Goal: Task Accomplishment & Management: Complete application form

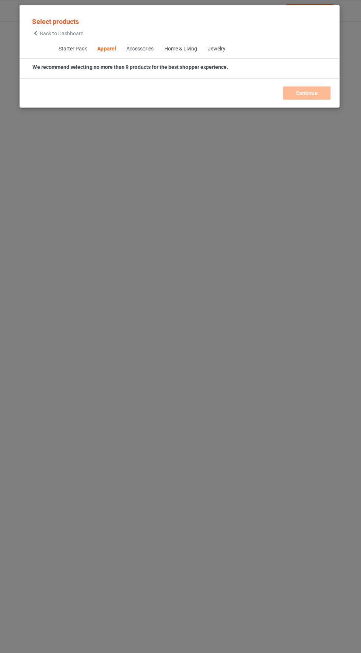
click at [37, 33] on icon at bounding box center [37, 33] width 6 height 5
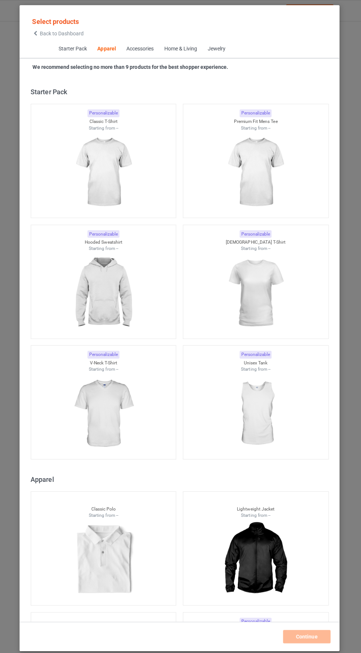
scroll to position [394, 0]
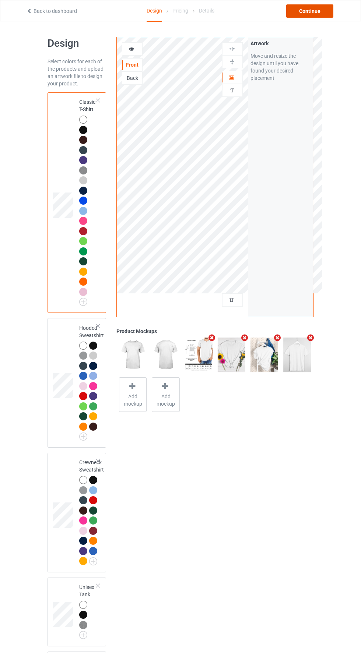
click at [314, 11] on div "Continue" at bounding box center [309, 10] width 47 height 13
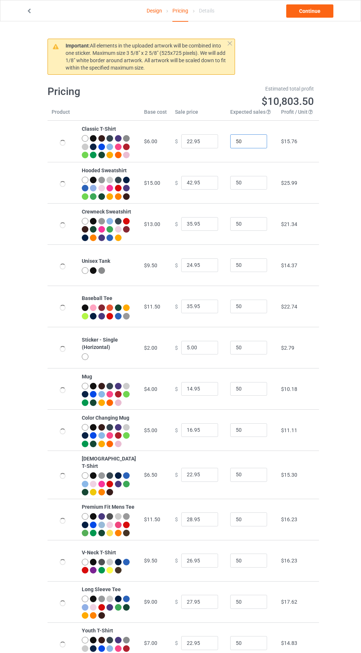
click at [244, 145] on input "50" at bounding box center [248, 141] width 37 height 14
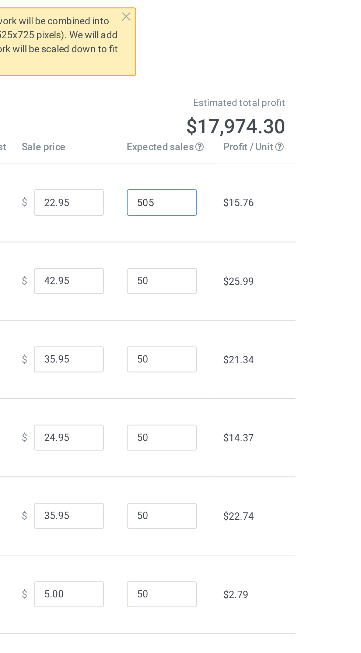
type input "505"
click at [243, 190] on input "50" at bounding box center [248, 183] width 37 height 14
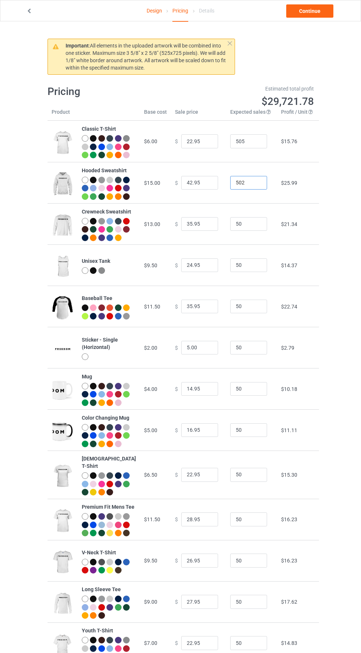
type input "502"
click at [277, 203] on td "$25.99" at bounding box center [298, 182] width 42 height 41
click at [239, 231] on input "50" at bounding box center [248, 224] width 37 height 14
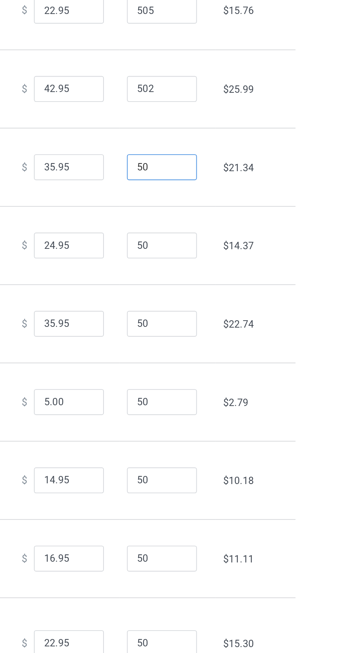
type input "505"
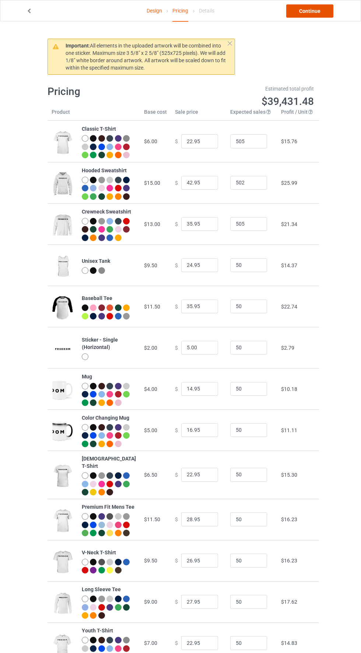
click at [323, 14] on link "Continue" at bounding box center [309, 10] width 47 height 13
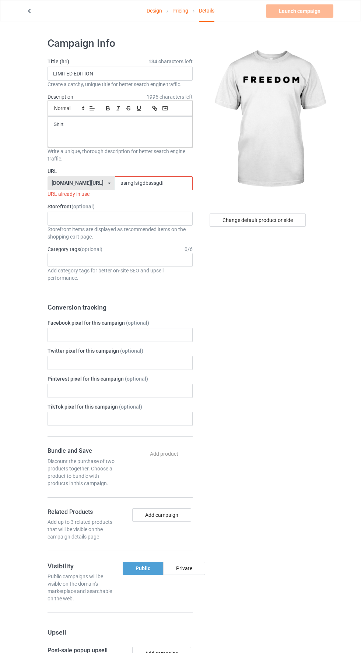
click at [140, 184] on input "asmgfstgdbsssgdf" at bounding box center [154, 183] width 78 height 14
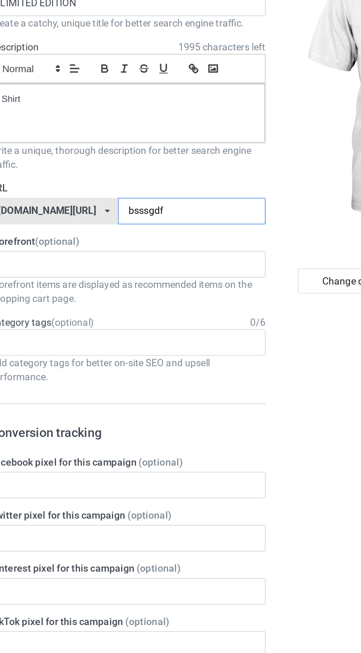
type input "bsssgdf"
click at [89, 183] on div "[DOMAIN_NAME][URL]" at bounding box center [78, 182] width 52 height 5
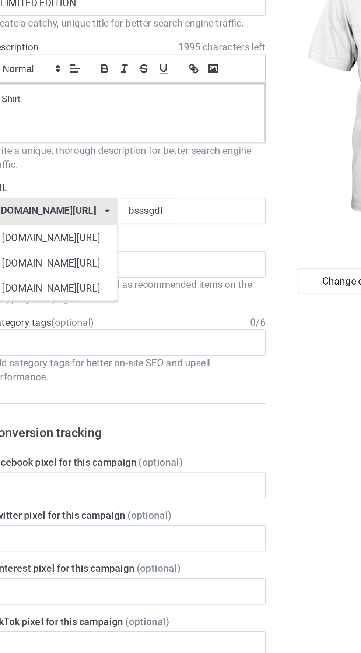
click at [74, 198] on div "[DOMAIN_NAME][URL]" at bounding box center [81, 197] width 67 height 13
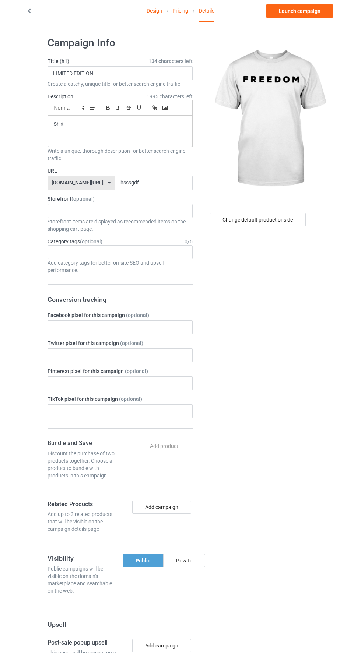
scroll to position [3, 0]
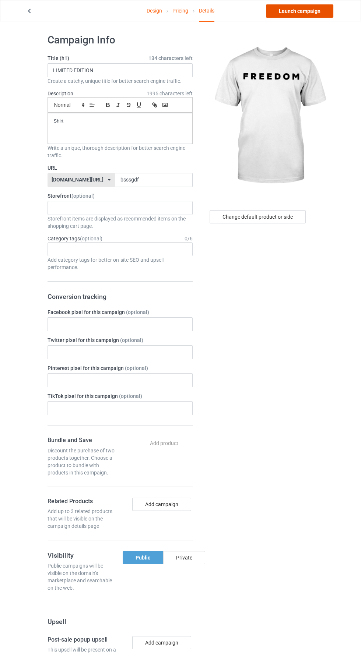
click at [288, 14] on link "Launch campaign" at bounding box center [299, 10] width 67 height 13
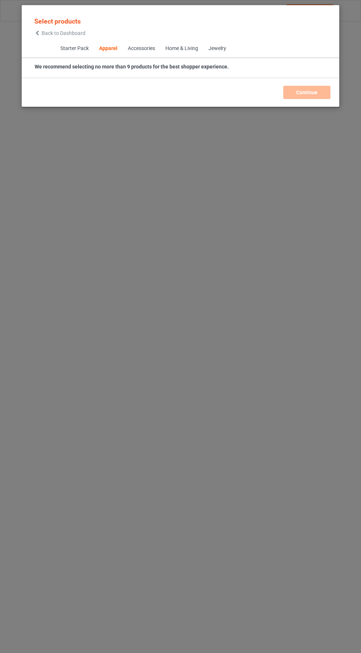
click at [37, 33] on icon at bounding box center [37, 33] width 6 height 5
